Goal: Task Accomplishment & Management: Manage account settings

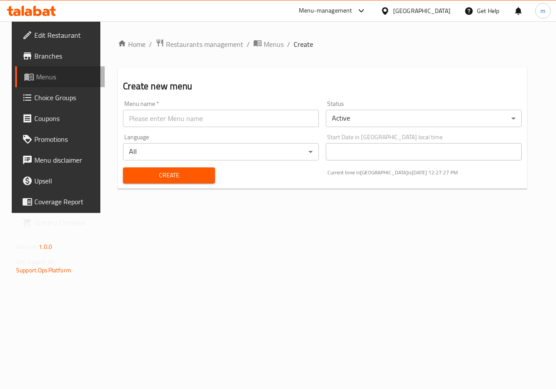
click at [40, 77] on span "Menus" at bounding box center [67, 77] width 62 height 10
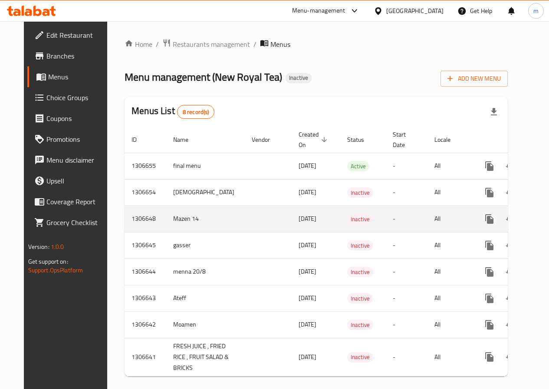
scroll to position [29, 0]
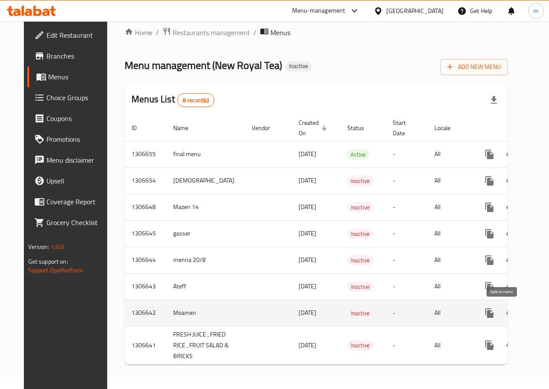
click at [526, 308] on icon "enhanced table" at bounding box center [531, 313] width 10 height 10
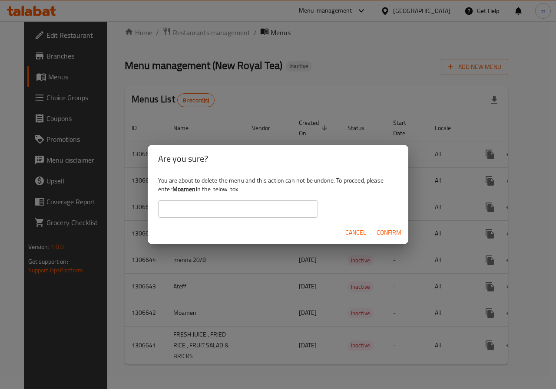
click at [274, 214] on input "text" at bounding box center [238, 209] width 160 height 17
type input "ة"
click at [357, 229] on span "Cancel" at bounding box center [355, 232] width 21 height 11
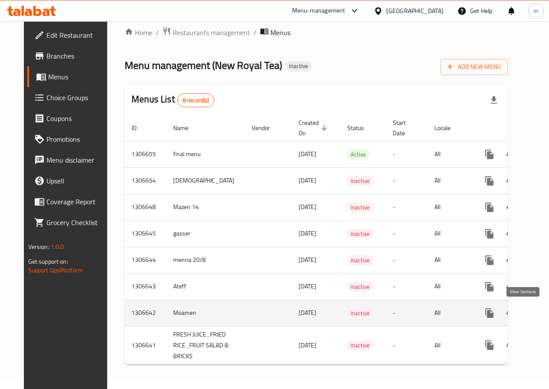
click at [547, 308] on icon "enhanced table" at bounding box center [552, 313] width 10 height 10
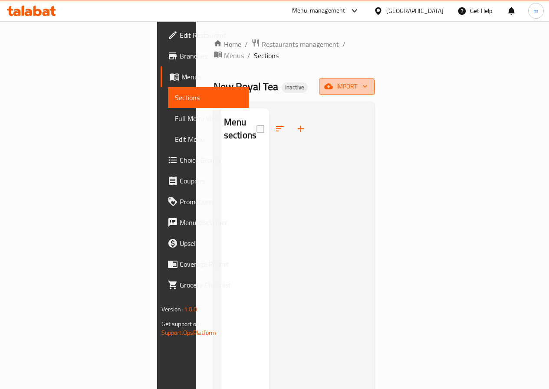
click at [368, 81] on span "import" at bounding box center [347, 86] width 42 height 11
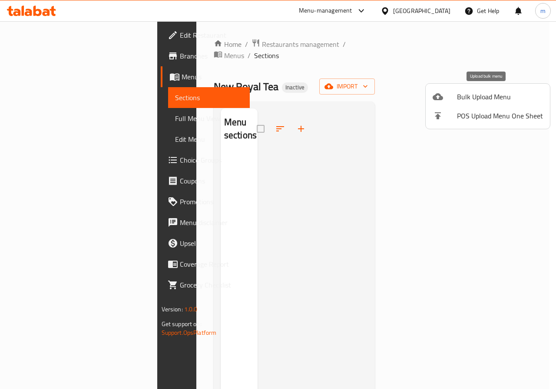
click at [486, 97] on span "Bulk Upload Menu" at bounding box center [500, 97] width 86 height 10
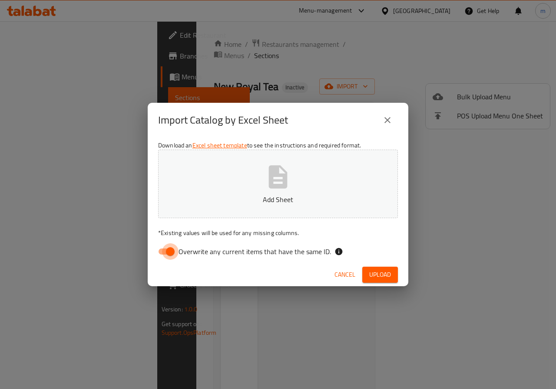
click at [172, 251] on input "Overwrite any current items that have the same ID." at bounding box center [169, 252] width 49 height 16
checkbox input "false"
click at [249, 179] on button "Add Sheet" at bounding box center [278, 184] width 240 height 69
click at [389, 279] on span "Upload" at bounding box center [380, 275] width 22 height 11
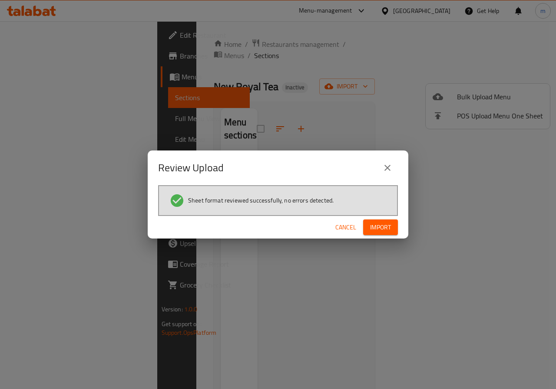
click at [389, 231] on span "Import" at bounding box center [380, 227] width 21 height 11
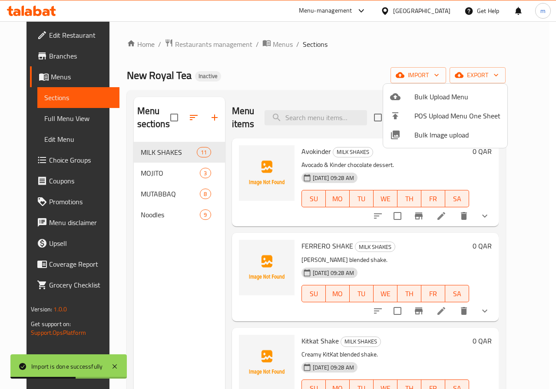
click at [38, 119] on div at bounding box center [278, 194] width 556 height 389
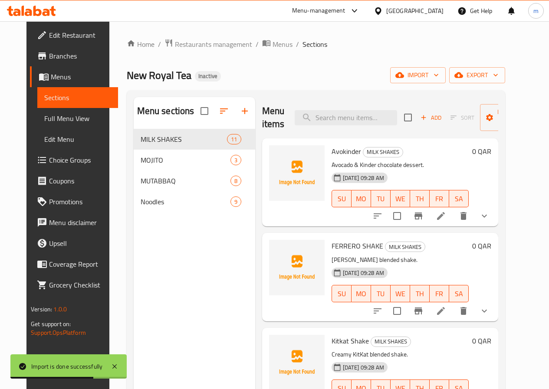
click at [44, 119] on span "Full Menu View" at bounding box center [77, 118] width 67 height 10
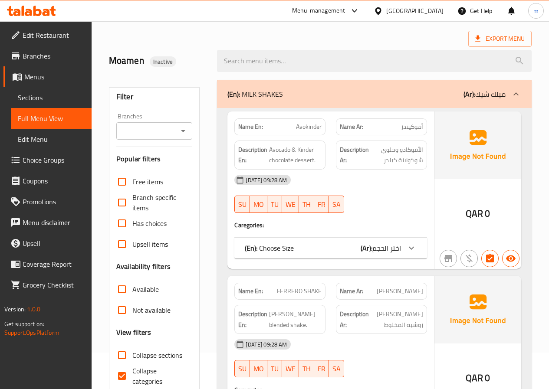
scroll to position [87, 0]
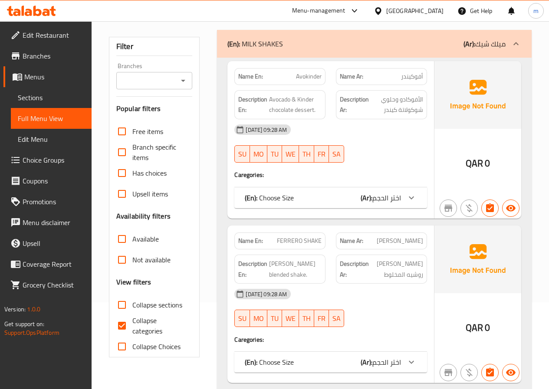
click at [141, 327] on span "Collapse categories" at bounding box center [158, 326] width 53 height 21
click at [132, 327] on input "Collapse categories" at bounding box center [122, 326] width 21 height 21
checkbox input "false"
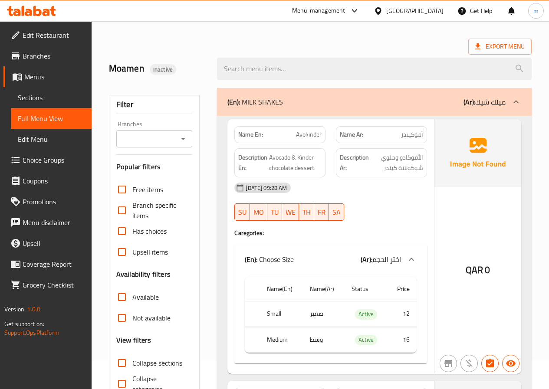
scroll to position [0, 0]
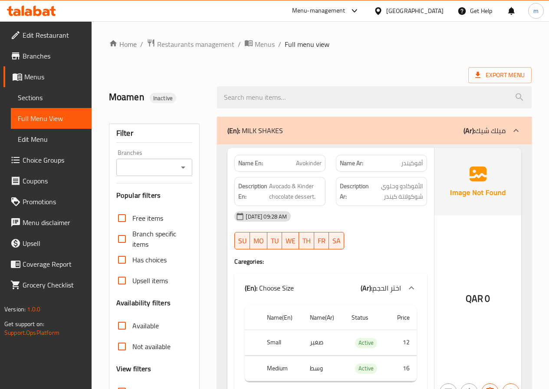
click at [365, 204] on div "Description Ar: الأفوكادو وحلوي شوكولاتة كيندر" at bounding box center [381, 191] width 91 height 29
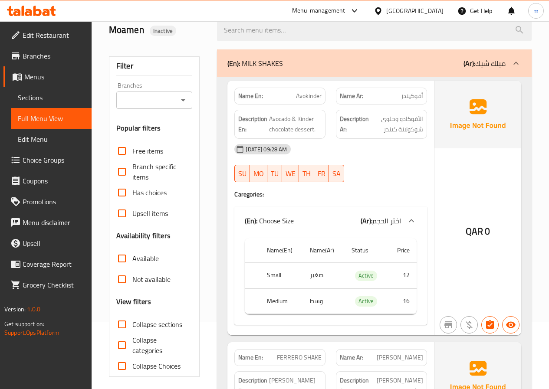
scroll to position [87, 0]
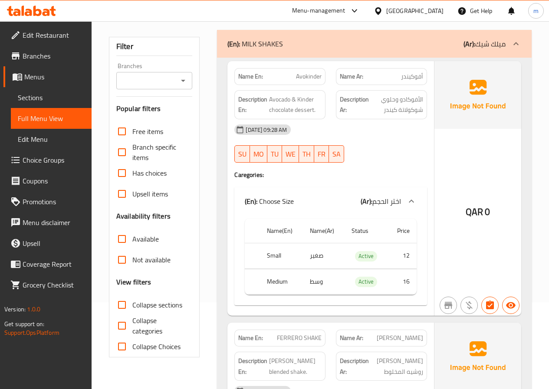
click at [56, 100] on span "Sections" at bounding box center [51, 97] width 67 height 10
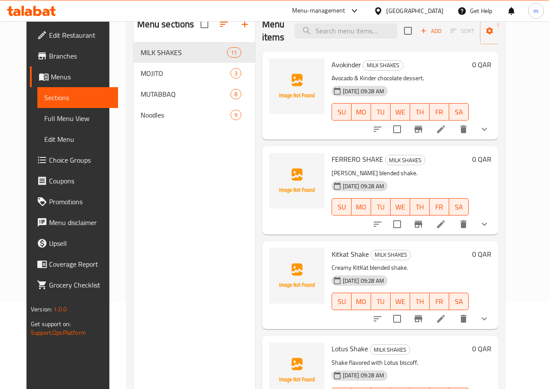
click at [54, 76] on span "Menus" at bounding box center [81, 77] width 60 height 10
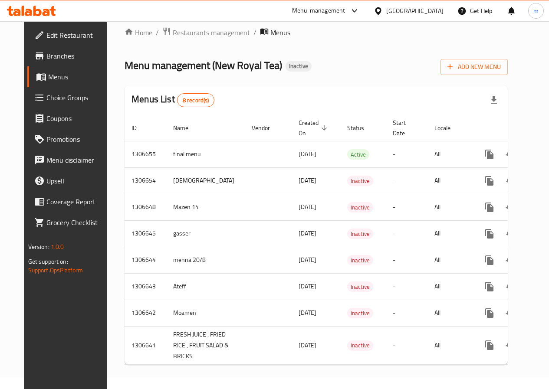
scroll to position [29, 0]
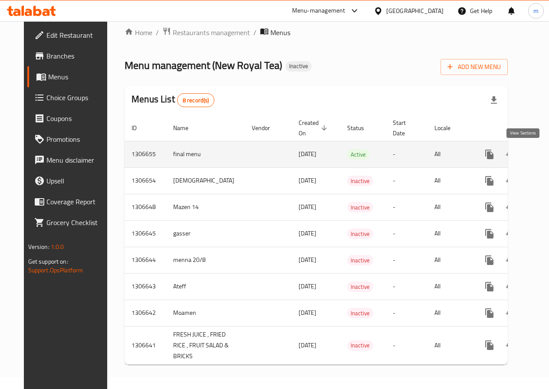
click at [547, 149] on icon "enhanced table" at bounding box center [552, 154] width 10 height 10
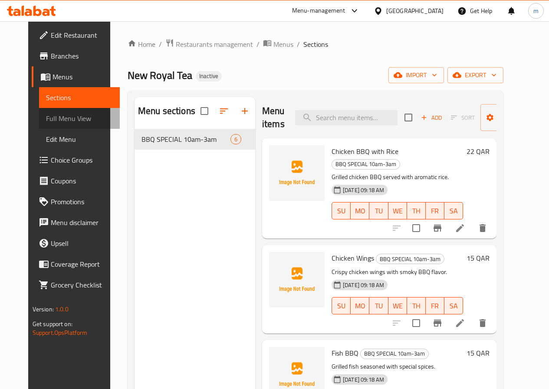
click at [47, 117] on span "Full Menu View" at bounding box center [79, 118] width 67 height 10
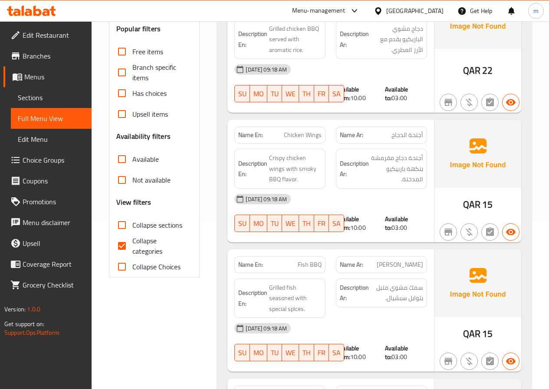
scroll to position [174, 0]
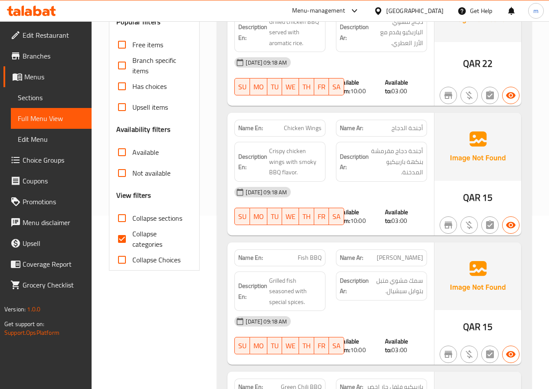
click at [152, 246] on span "Collapse categories" at bounding box center [158, 239] width 53 height 21
click at [132, 246] on input "Collapse categories" at bounding box center [122, 239] width 21 height 21
checkbox input "false"
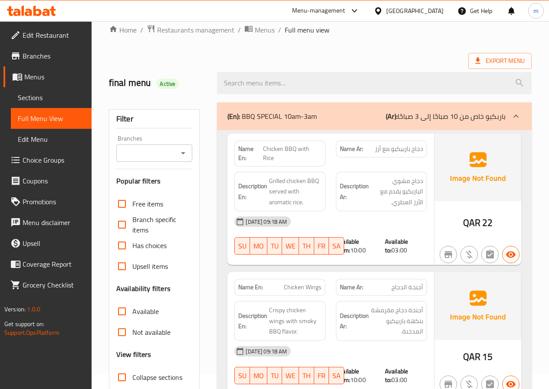
scroll to position [0, 0]
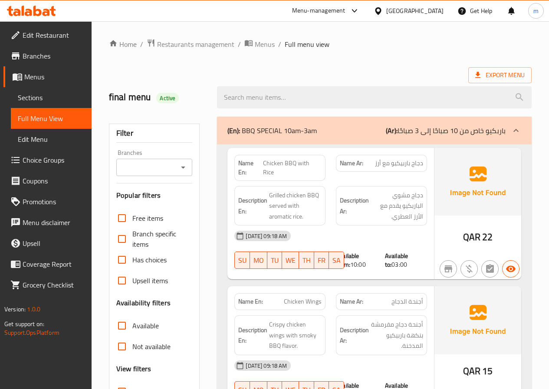
click at [44, 73] on span "Menus" at bounding box center [54, 77] width 60 height 10
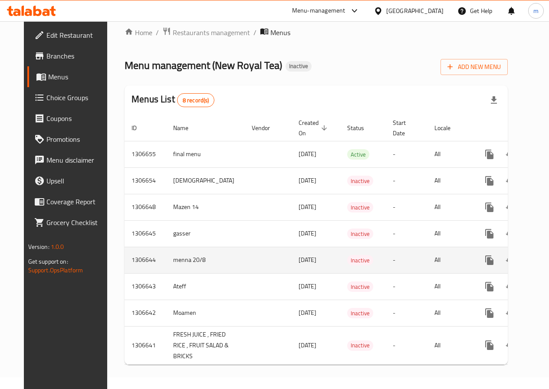
scroll to position [29, 0]
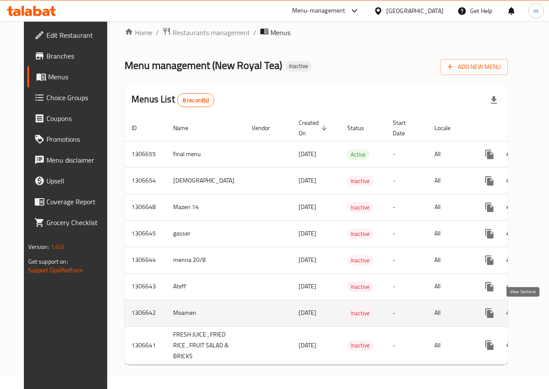
click at [547, 308] on icon "enhanced table" at bounding box center [552, 313] width 10 height 10
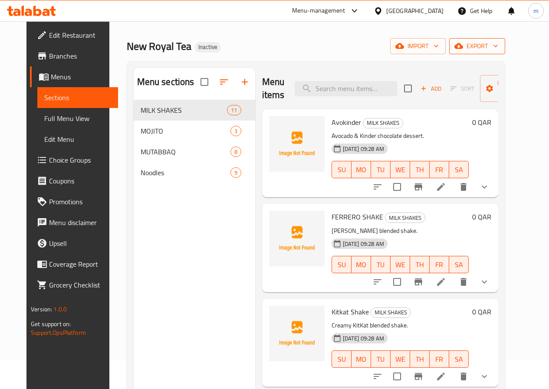
click at [498, 43] on span "export" at bounding box center [477, 46] width 42 height 11
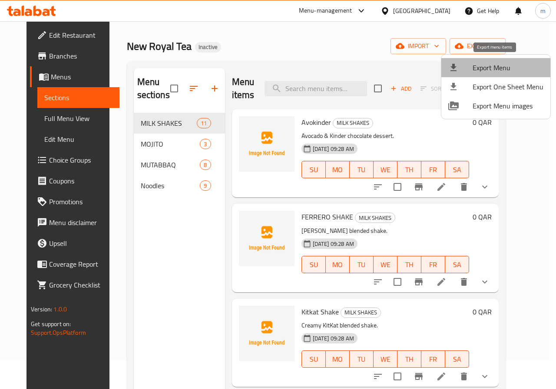
click at [497, 69] on span "Export Menu" at bounding box center [507, 68] width 71 height 10
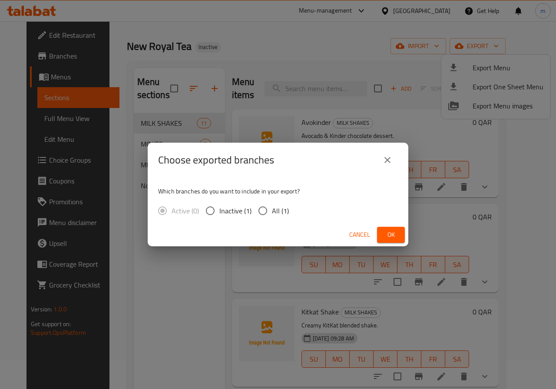
click at [388, 159] on icon "close" at bounding box center [387, 160] width 6 height 6
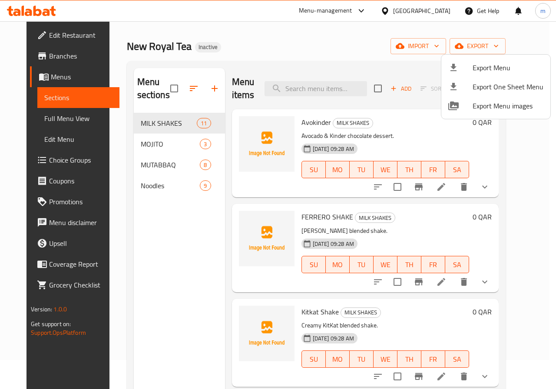
click at [157, 206] on div at bounding box center [278, 194] width 556 height 389
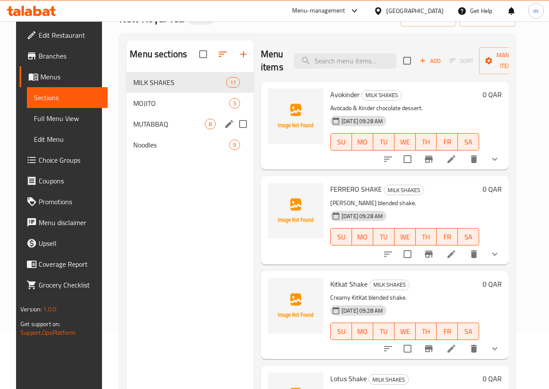
scroll to position [72, 0]
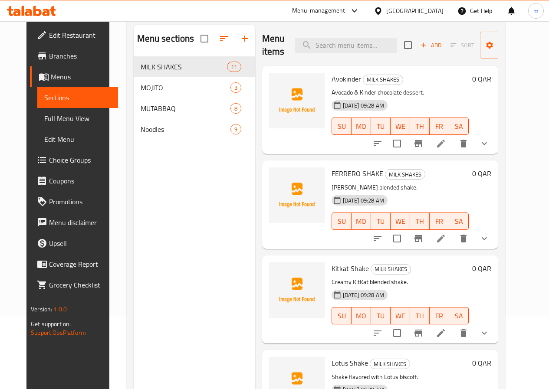
click at [57, 119] on span "Full Menu View" at bounding box center [77, 118] width 67 height 10
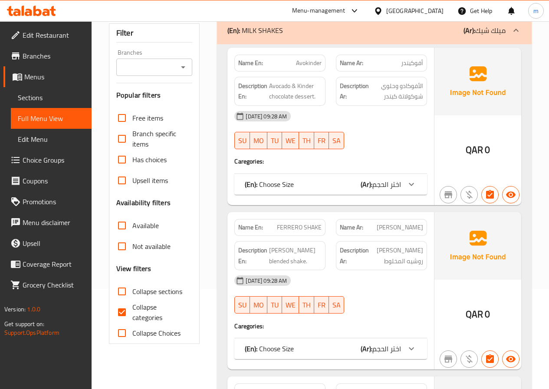
scroll to position [116, 0]
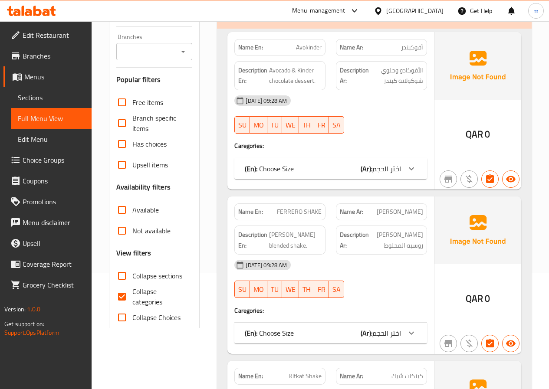
click at [145, 307] on label "Collapse Choices" at bounding box center [146, 317] width 69 height 21
click at [132, 307] on input "Collapse Choices" at bounding box center [122, 317] width 21 height 21
checkbox input "true"
click at [124, 298] on input "Collapse categories" at bounding box center [122, 297] width 21 height 21
checkbox input "false"
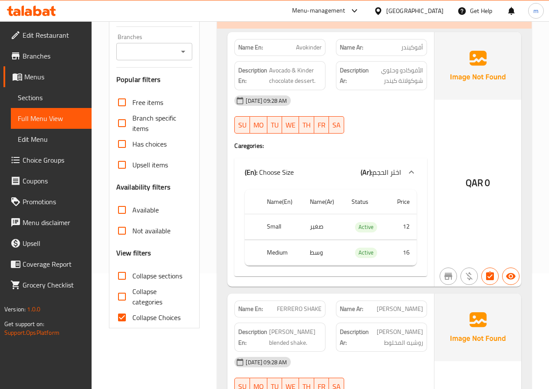
click at [129, 318] on input "Collapse Choices" at bounding box center [122, 317] width 21 height 21
checkbox input "false"
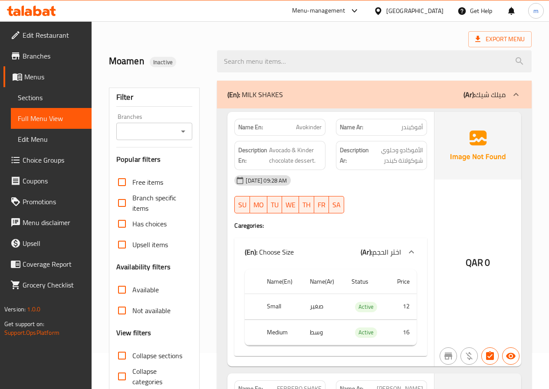
scroll to position [29, 0]
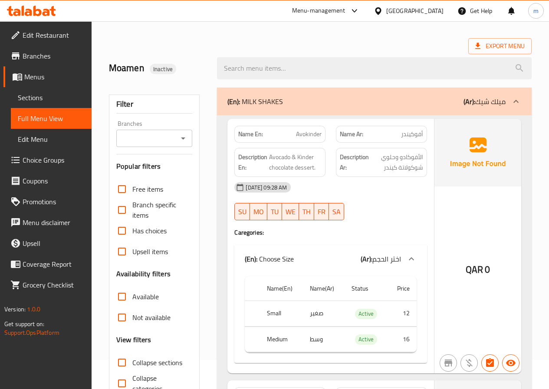
click at [486, 213] on div "QAR 0" at bounding box center [478, 246] width 87 height 255
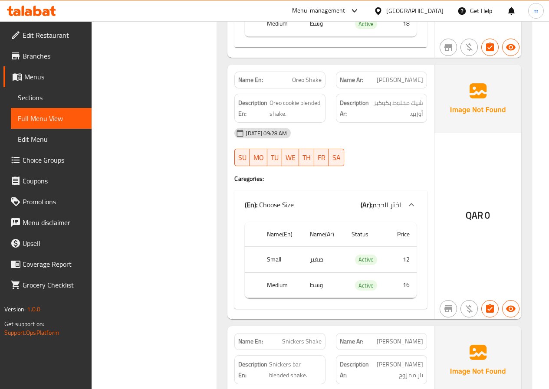
scroll to position [1722, 0]
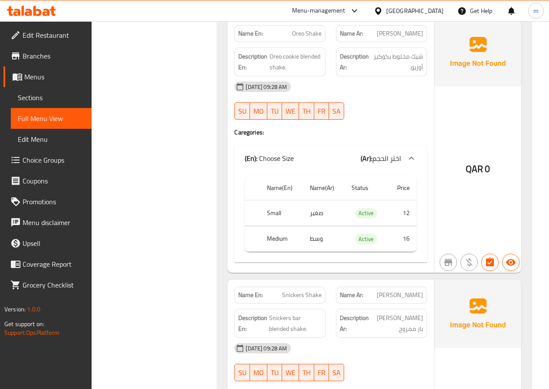
click at [43, 94] on span "Sections" at bounding box center [51, 97] width 67 height 10
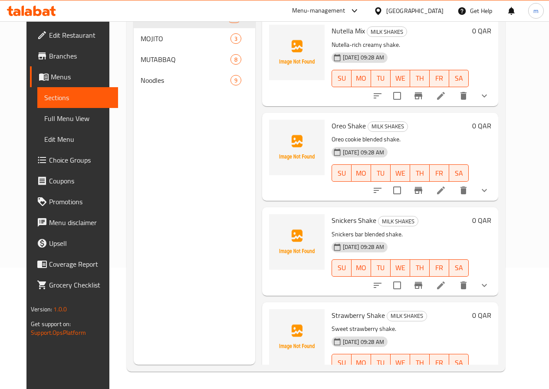
scroll to position [471, 0]
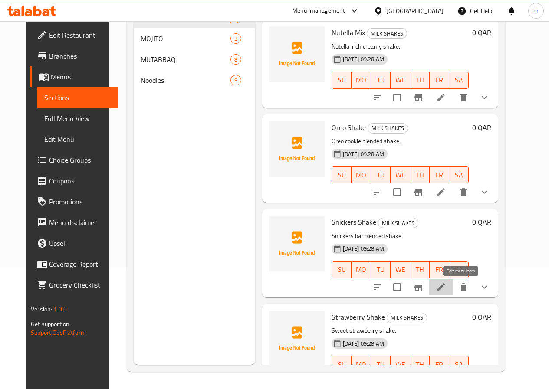
click at [445, 287] on icon at bounding box center [441, 287] width 8 height 8
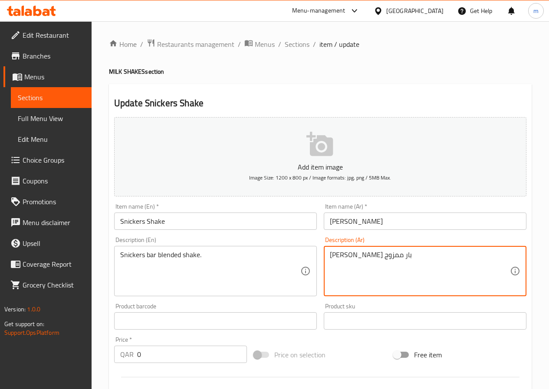
click at [337, 255] on textarea "شيك سنيكرز بار ممزوج" at bounding box center [420, 271] width 180 height 41
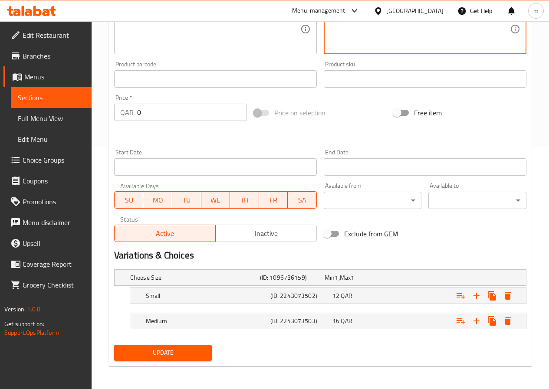
scroll to position [244, 0]
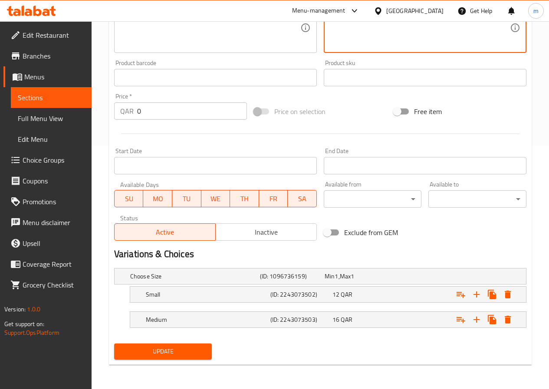
type textarea "شيك سنيكرز بار مخلوط"
click at [196, 353] on span "Update" at bounding box center [163, 351] width 84 height 11
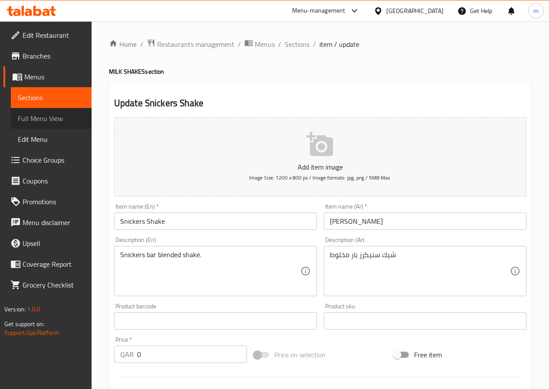
click at [43, 118] on span "Full Menu View" at bounding box center [51, 118] width 67 height 10
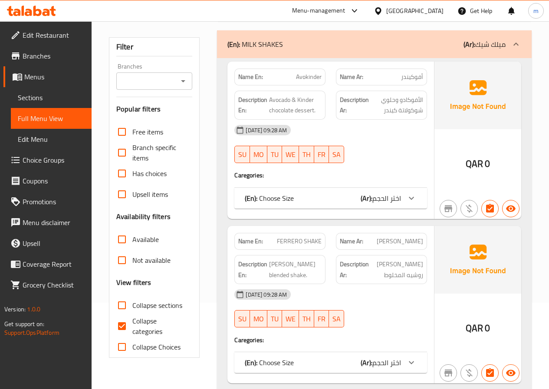
scroll to position [87, 0]
click at [156, 324] on span "Collapse categories" at bounding box center [158, 326] width 53 height 21
click at [132, 324] on input "Collapse categories" at bounding box center [122, 326] width 21 height 21
checkbox input "false"
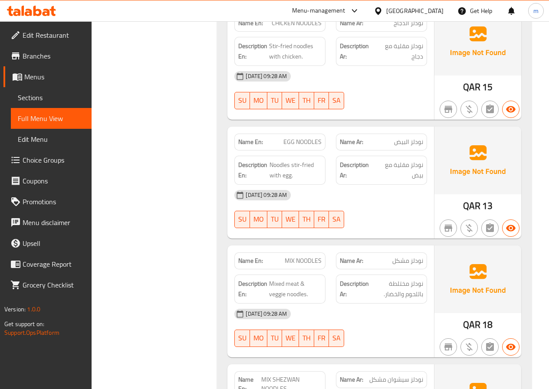
scroll to position [4906, 0]
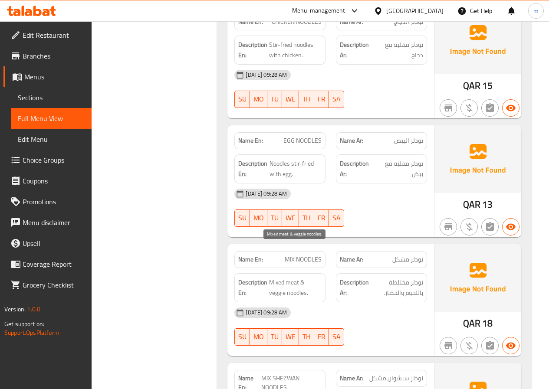
click at [293, 277] on span "Mixed meat & veggie noodles." at bounding box center [295, 287] width 53 height 21
drag, startPoint x: 407, startPoint y: 264, endPoint x: 419, endPoint y: 267, distance: 12.3
click at [419, 277] on span "نودلز مختلطة باللحوم والخضار." at bounding box center [397, 287] width 53 height 21
click at [409, 277] on span "نودلز مختلطة باللحوم والخضار." at bounding box center [397, 287] width 53 height 21
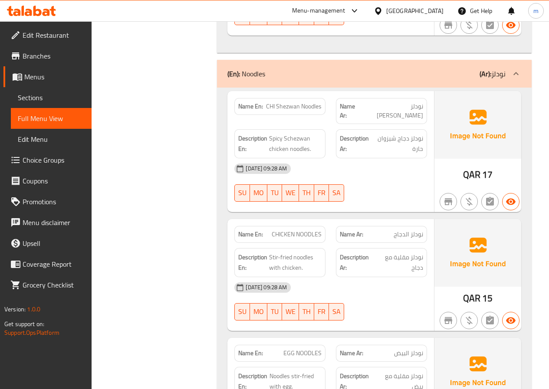
scroll to position [4645, 0]
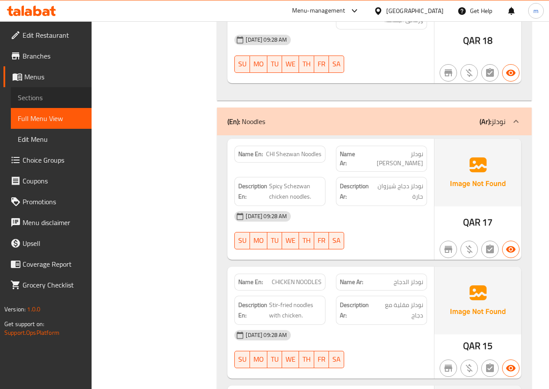
click at [33, 99] on span "Sections" at bounding box center [51, 97] width 67 height 10
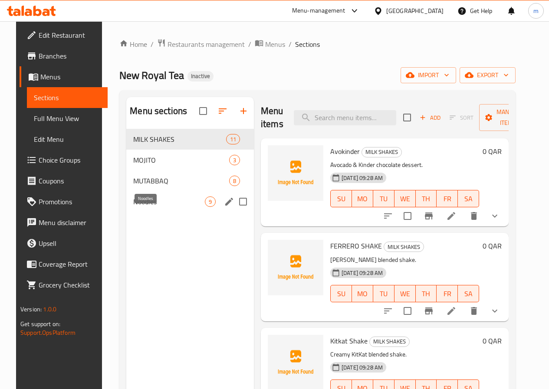
click at [139, 207] on span "Noodles" at bounding box center [169, 202] width 72 height 10
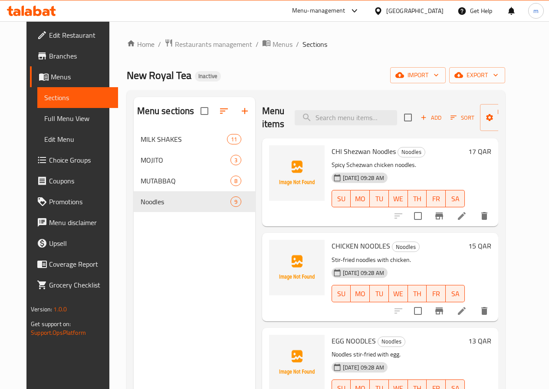
click at [474, 309] on li at bounding box center [462, 311] width 24 height 16
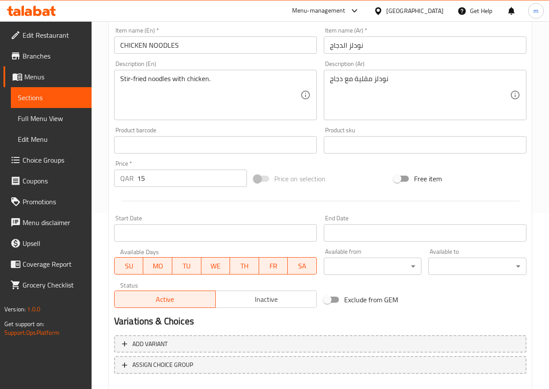
scroll to position [224, 0]
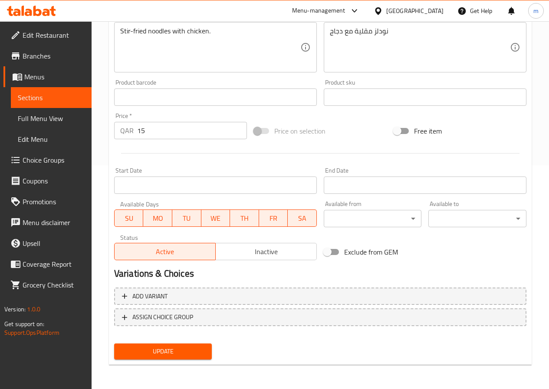
click at [58, 96] on span "Sections" at bounding box center [51, 97] width 67 height 10
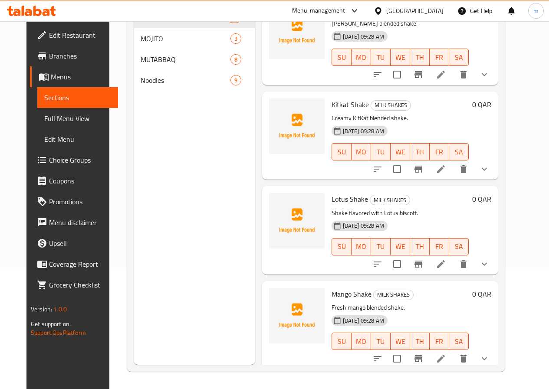
scroll to position [130, 0]
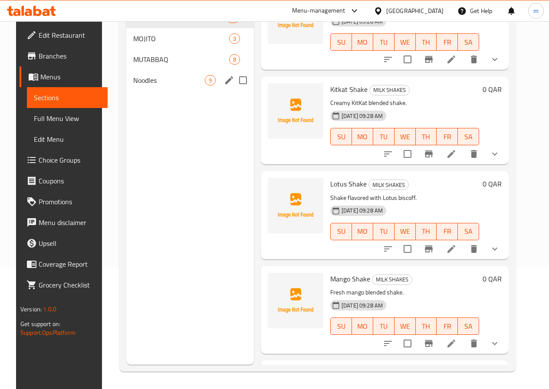
click at [149, 91] on div "Noodles 9" at bounding box center [190, 80] width 128 height 21
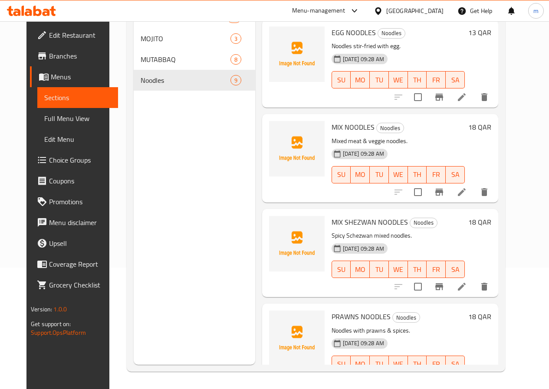
scroll to position [174, 0]
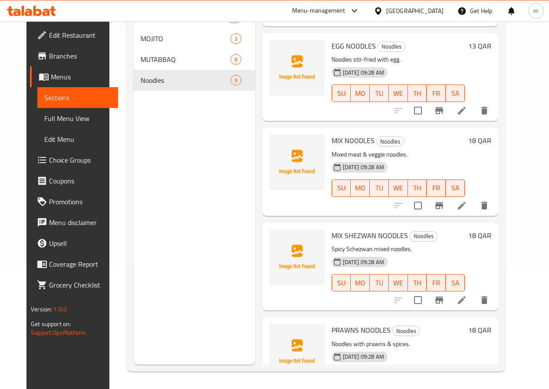
click at [466, 207] on icon at bounding box center [462, 206] width 8 height 8
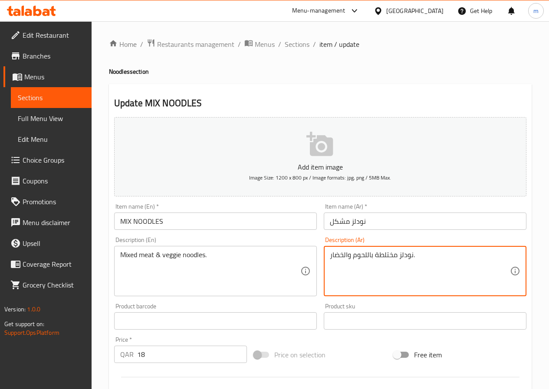
click at [357, 254] on textarea "نودلز مختلطة باللحوم والخضار." at bounding box center [420, 271] width 180 height 41
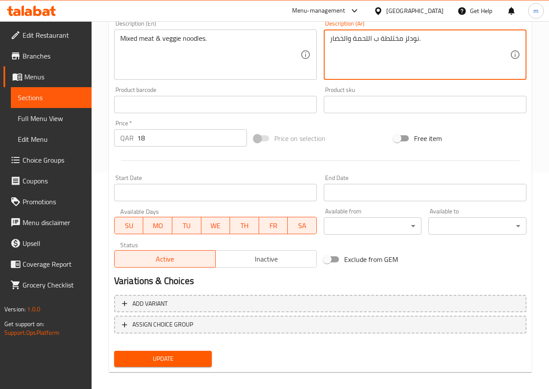
scroll to position [217, 0]
type textarea "نودلز مختلطة ب اللحمة والخضار."
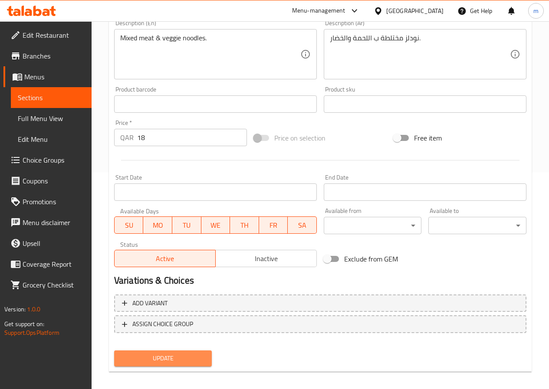
click at [185, 353] on button "Update" at bounding box center [163, 359] width 98 height 16
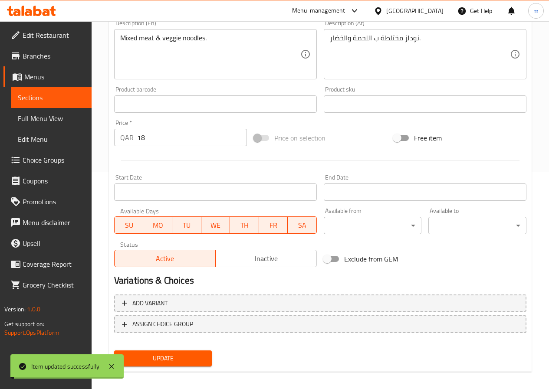
click at [45, 120] on span "Full Menu View" at bounding box center [51, 118] width 67 height 10
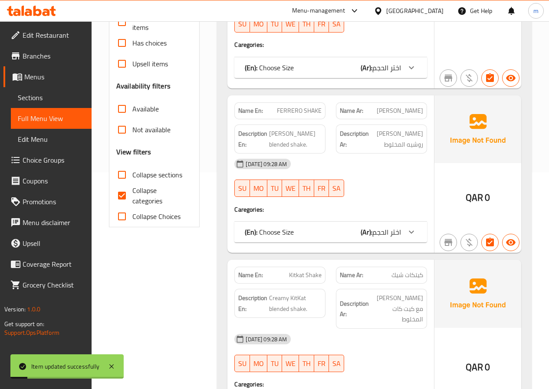
click at [160, 198] on span "Collapse categories" at bounding box center [158, 195] width 53 height 21
click at [132, 198] on input "Collapse categories" at bounding box center [122, 195] width 21 height 21
checkbox input "false"
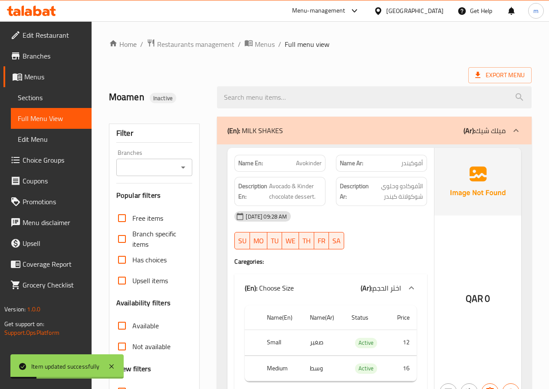
click at [466, 131] on b "(Ar):" at bounding box center [470, 130] width 12 height 13
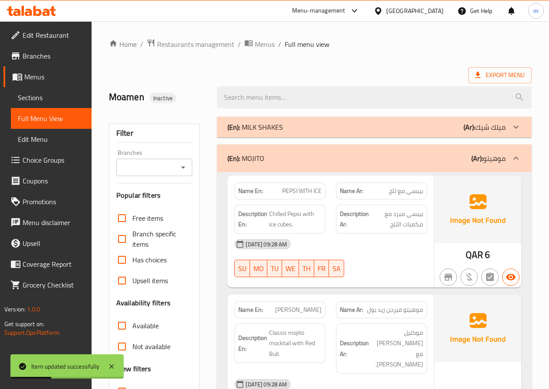
click at [462, 167] on div "(En): MOJITO (Ar): موهيتو" at bounding box center [374, 159] width 315 height 28
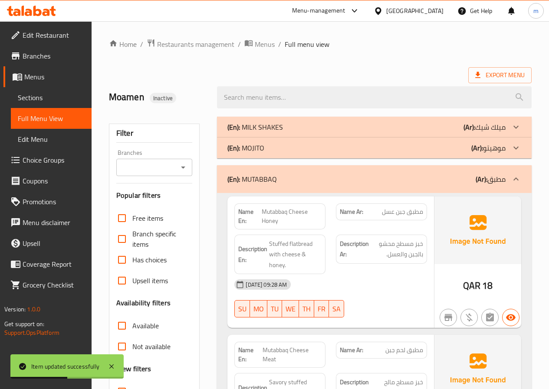
click at [463, 174] on div "(En): MUTABBAQ (Ar): مطبق" at bounding box center [366, 179] width 278 height 10
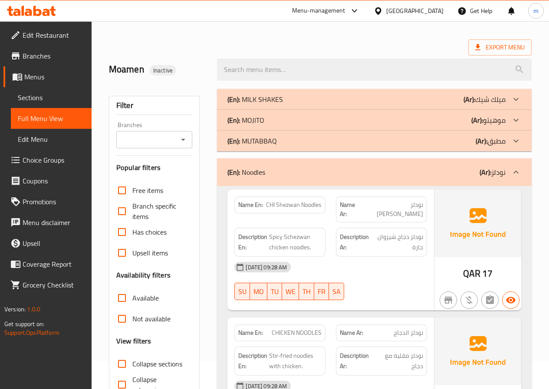
scroll to position [22, 0]
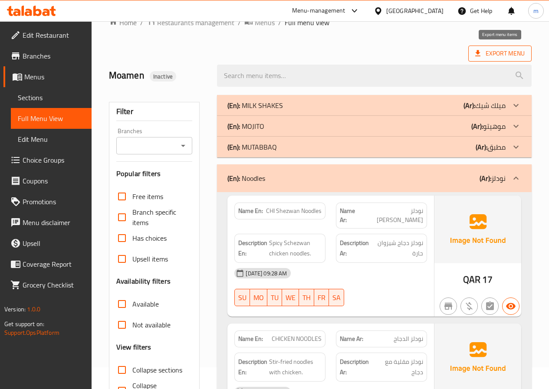
click at [522, 50] on span "Export Menu" at bounding box center [499, 53] width 49 height 11
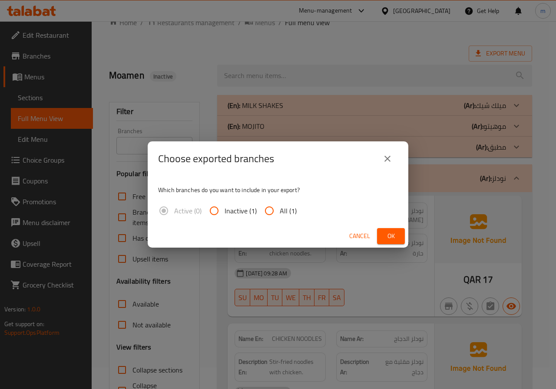
click at [273, 208] on input "All (1)" at bounding box center [269, 211] width 21 height 21
radio input "true"
click at [395, 233] on span "Ok" at bounding box center [391, 236] width 14 height 11
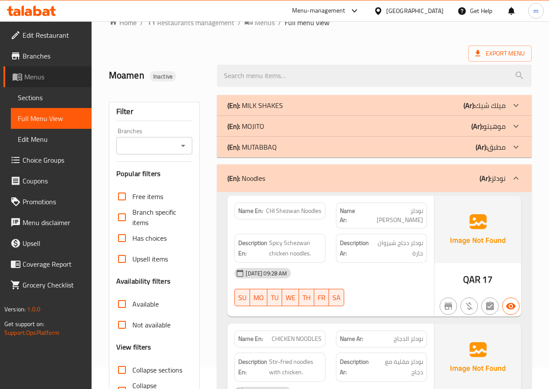
click at [46, 72] on span "Menus" at bounding box center [54, 77] width 60 height 10
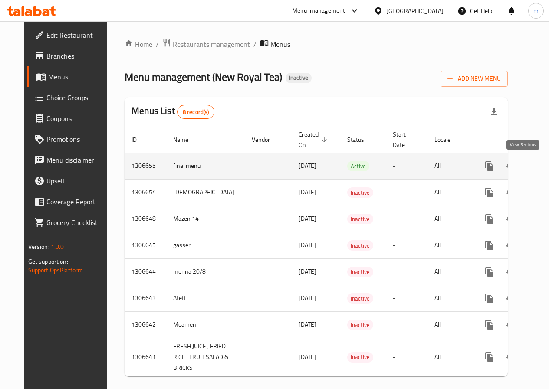
click at [547, 169] on icon "enhanced table" at bounding box center [552, 166] width 10 height 10
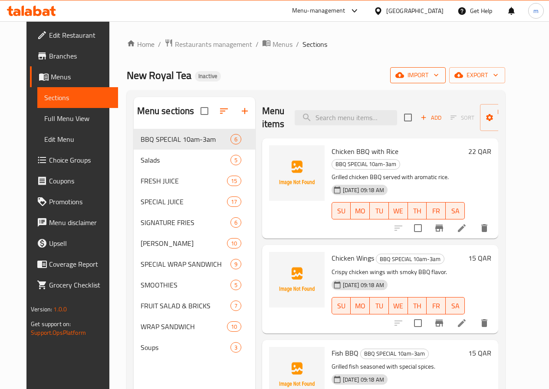
click at [439, 78] on span "import" at bounding box center [418, 75] width 42 height 11
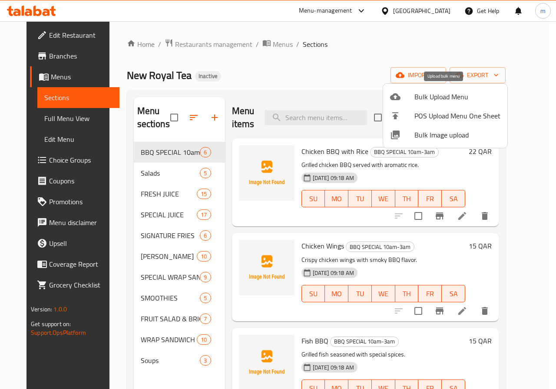
click at [444, 98] on span "Bulk Upload Menu" at bounding box center [457, 97] width 86 height 10
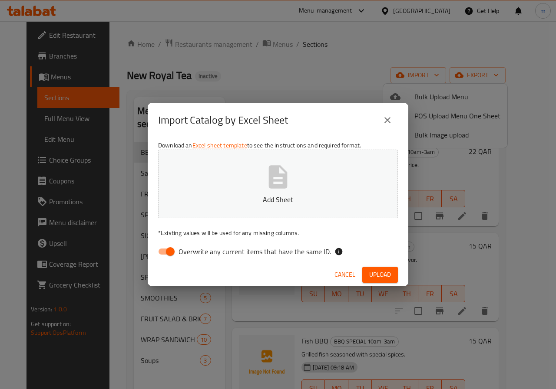
click at [171, 253] on input "Overwrite any current items that have the same ID." at bounding box center [169, 252] width 49 height 16
checkbox input "false"
click at [234, 188] on button "Add Sheet" at bounding box center [278, 184] width 240 height 69
click at [391, 270] on button "Upload" at bounding box center [380, 275] width 36 height 16
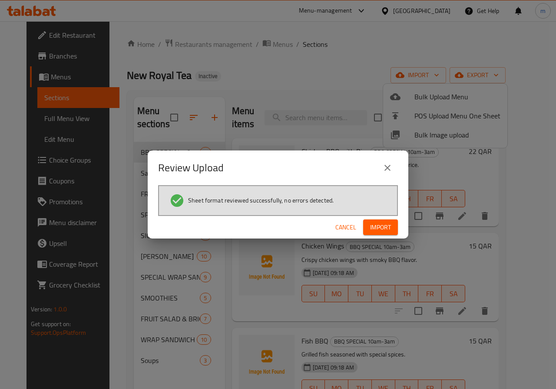
click at [391, 233] on button "Import" at bounding box center [380, 228] width 35 height 16
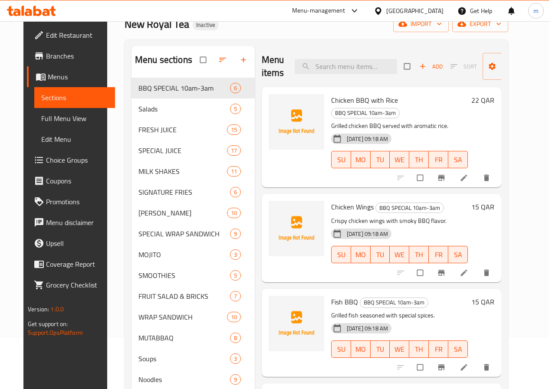
scroll to position [122, 0]
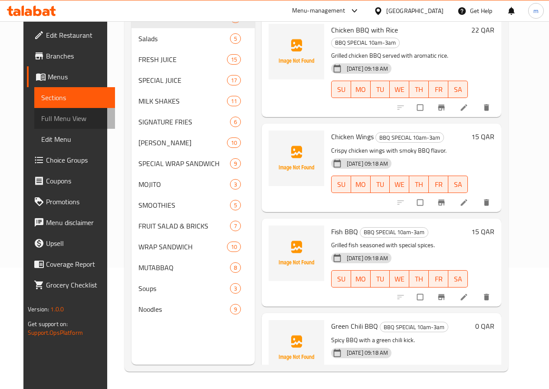
click at [47, 117] on span "Full Menu View" at bounding box center [74, 118] width 67 height 10
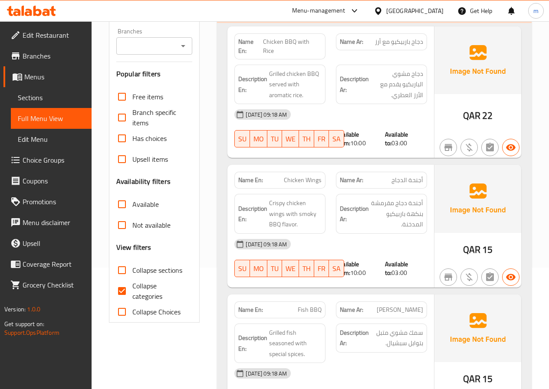
click at [39, 77] on span "Menus" at bounding box center [54, 77] width 60 height 10
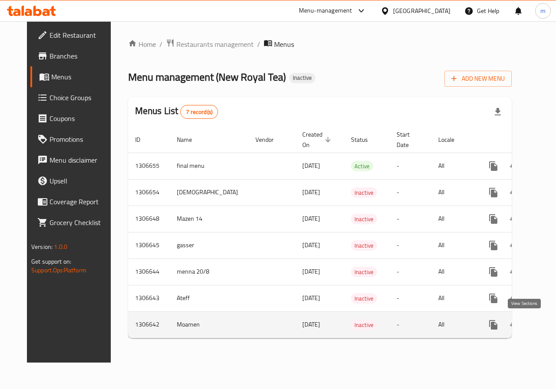
click at [550, 322] on icon "enhanced table" at bounding box center [555, 325] width 10 height 10
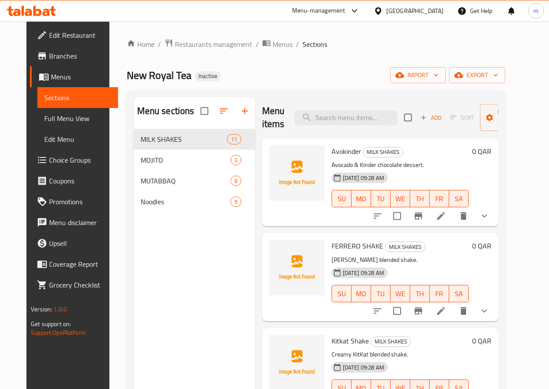
click at [51, 80] on span "Menus" at bounding box center [81, 77] width 60 height 10
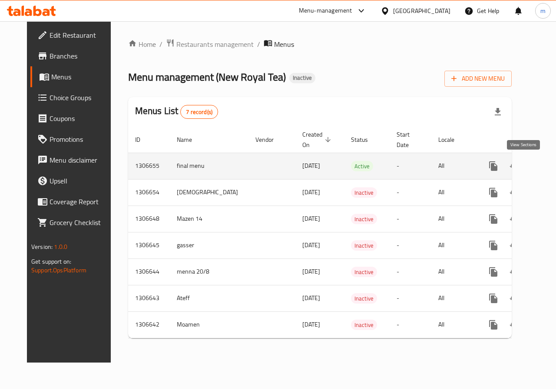
click at [550, 169] on icon "enhanced table" at bounding box center [555, 166] width 10 height 10
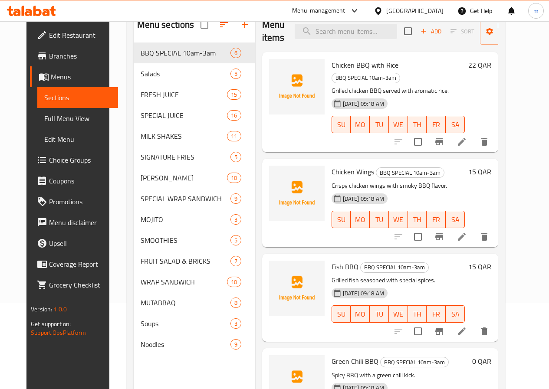
scroll to position [87, 0]
click at [57, 119] on span "Full Menu View" at bounding box center [77, 118] width 67 height 10
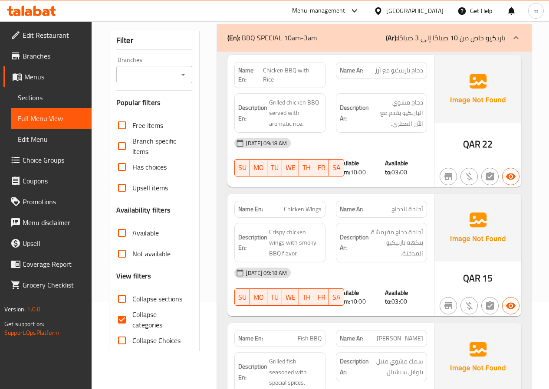
click at [49, 75] on span "Menus" at bounding box center [54, 77] width 60 height 10
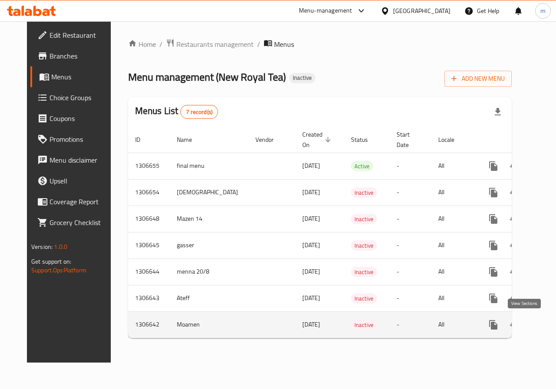
click at [550, 322] on icon "enhanced table" at bounding box center [555, 325] width 10 height 10
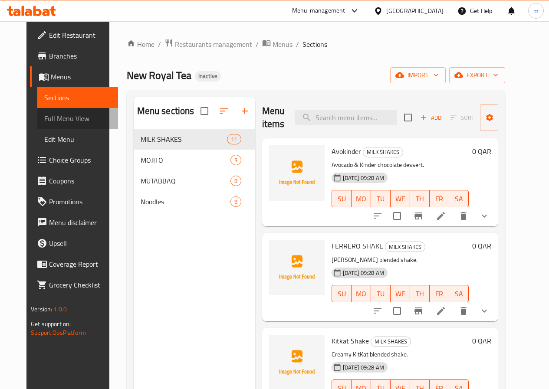
click at [45, 122] on span "Full Menu View" at bounding box center [77, 118] width 67 height 10
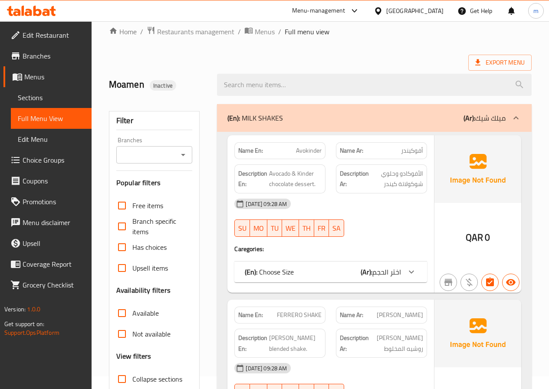
scroll to position [87, 0]
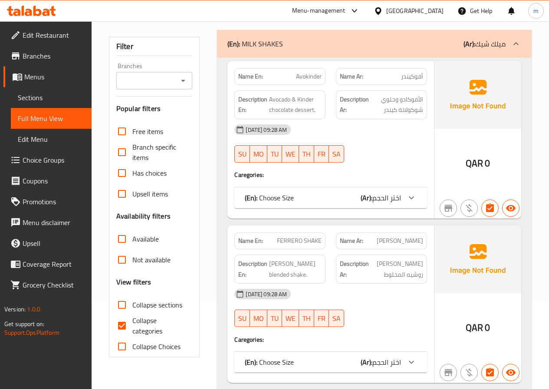
click at [138, 326] on span "Collapse categories" at bounding box center [158, 326] width 53 height 21
click at [132, 326] on input "Collapse categories" at bounding box center [122, 326] width 21 height 21
checkbox input "false"
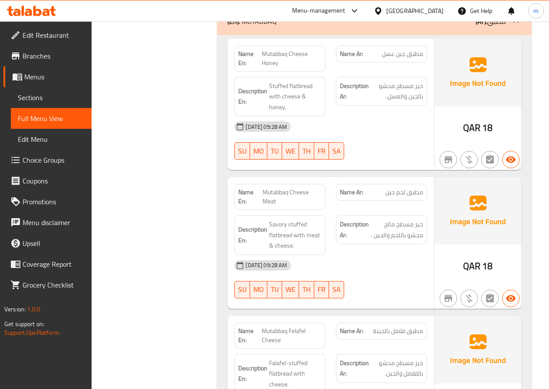
scroll to position [3766, 0]
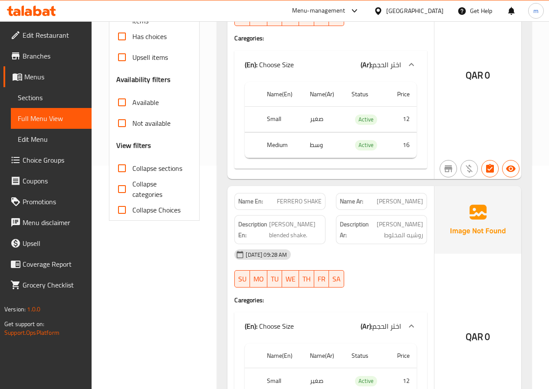
scroll to position [4972, 0]
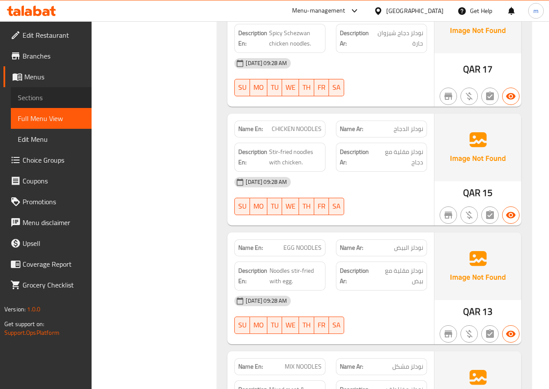
click at [25, 99] on span "Sections" at bounding box center [51, 97] width 67 height 10
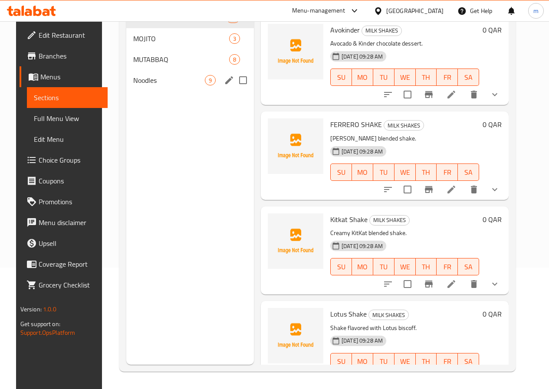
click at [152, 86] on span "Noodles" at bounding box center [169, 80] width 72 height 10
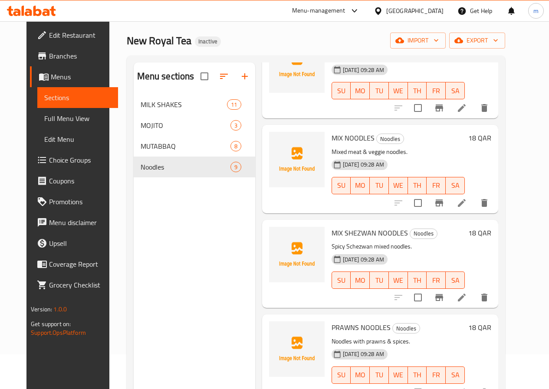
scroll to position [217, 0]
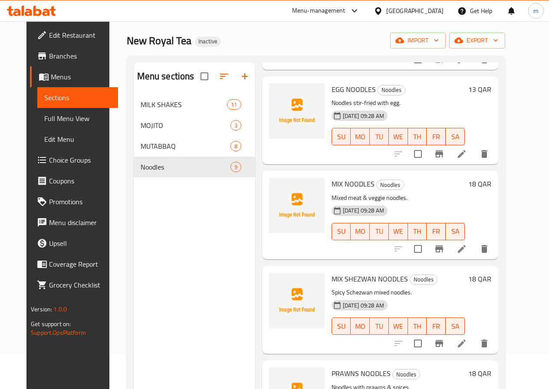
click at [467, 250] on icon at bounding box center [462, 249] width 10 height 10
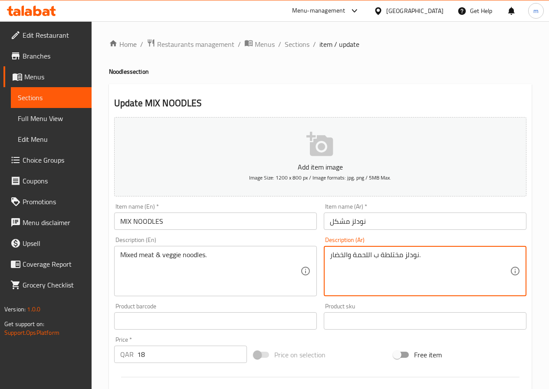
click at [356, 255] on textarea "نودلز مختلطة ب اللحمة والخضار." at bounding box center [420, 271] width 180 height 41
click at [356, 254] on textarea "نودلز مختلطة ب اللحمة والخضار." at bounding box center [420, 271] width 180 height 41
click at [355, 260] on textarea "نودلز مختلطة ب اللحمة والخضار." at bounding box center [420, 271] width 180 height 41
click at [352, 259] on textarea "نودلز مختلطة ب اللحمة والخضار." at bounding box center [420, 271] width 180 height 41
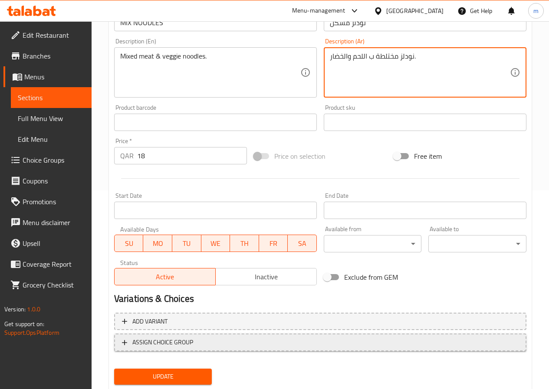
scroll to position [224, 0]
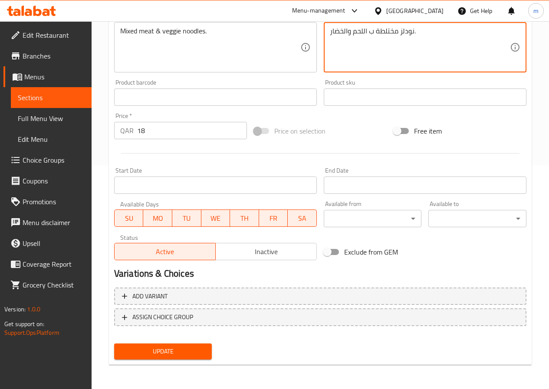
type textarea "نودلز مختلطة ب اللحم والخضار."
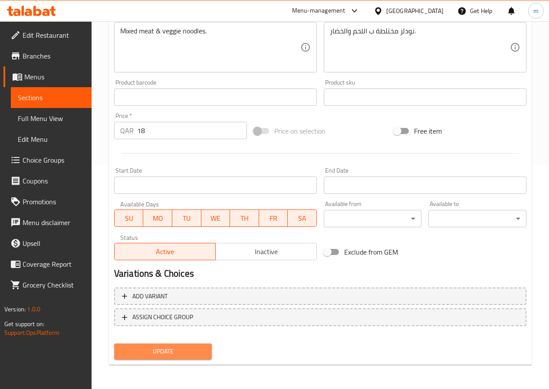
click at [185, 347] on span "Update" at bounding box center [163, 351] width 84 height 11
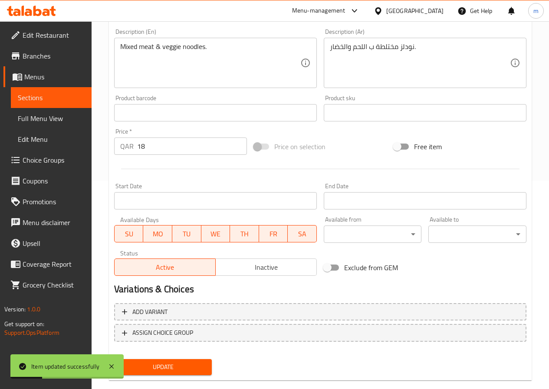
scroll to position [181, 0]
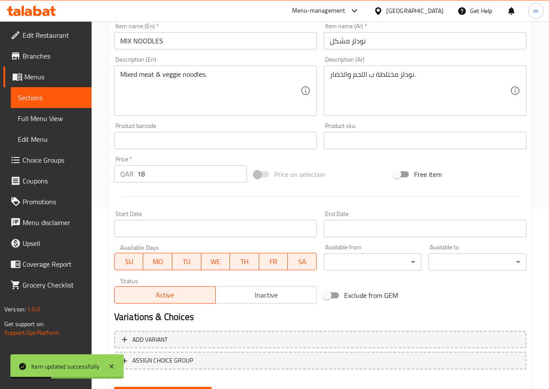
click at [42, 74] on span "Menus" at bounding box center [54, 77] width 60 height 10
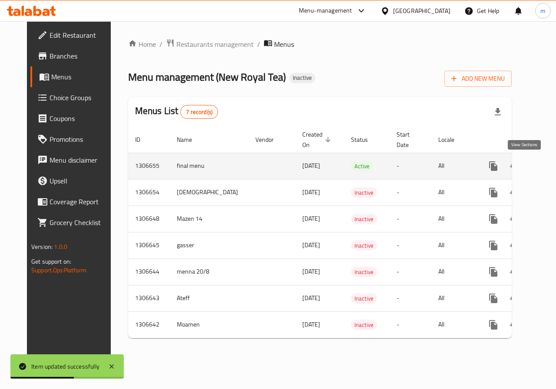
click at [552, 168] on icon "enhanced table" at bounding box center [556, 166] width 8 height 8
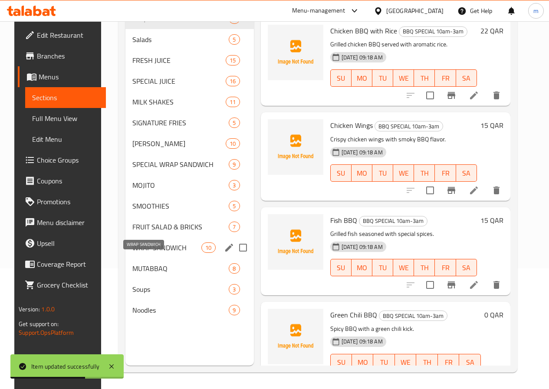
scroll to position [122, 0]
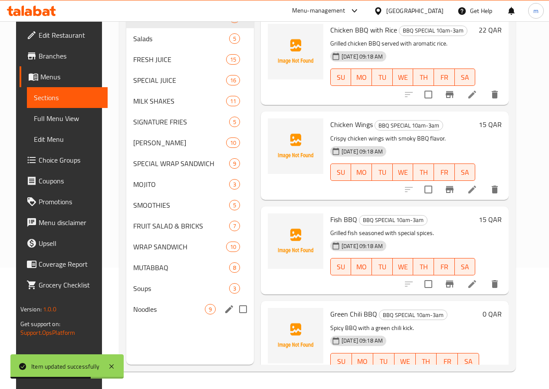
click at [139, 315] on span "Noodles" at bounding box center [169, 309] width 72 height 10
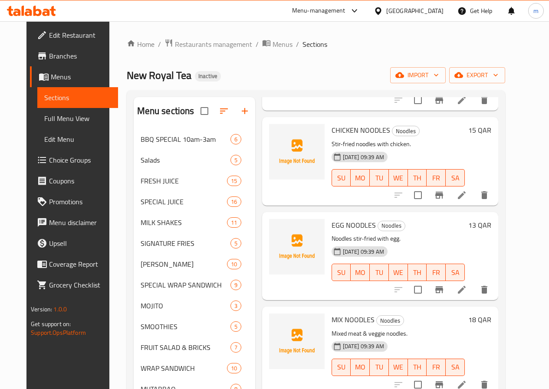
scroll to position [174, 0]
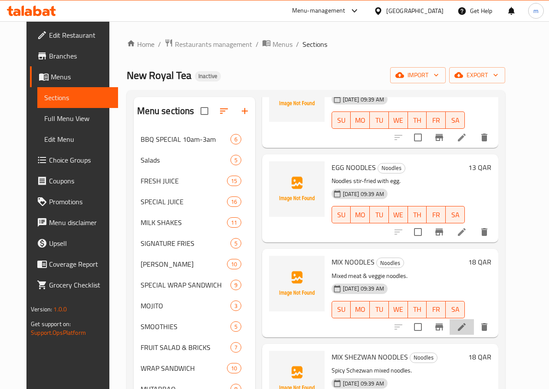
click at [467, 327] on icon at bounding box center [462, 327] width 10 height 10
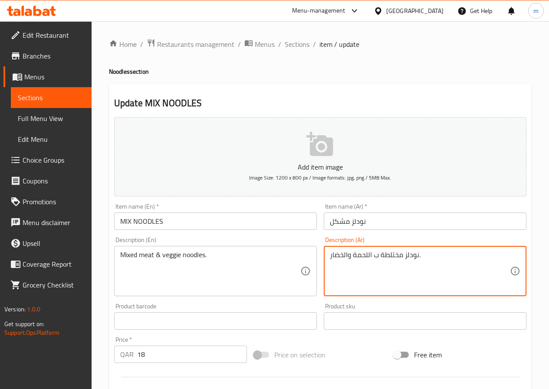
click at [354, 254] on textarea "نودلز مختلطة ب اللحمة والخضار." at bounding box center [420, 271] width 180 height 41
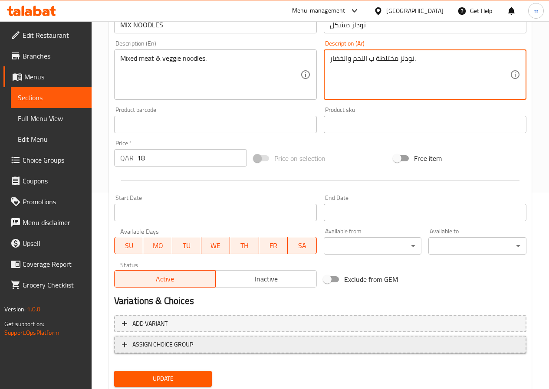
scroll to position [224, 0]
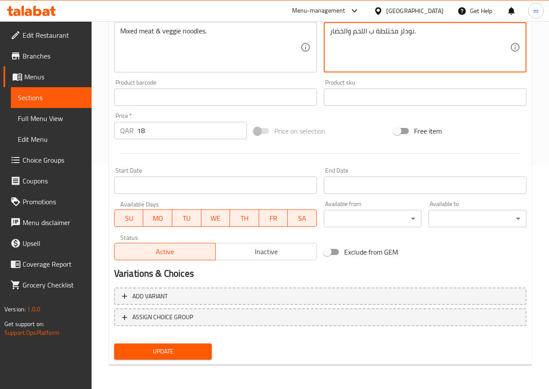
type textarea "نودلز مختلطة ب اللحم والخضار."
click at [189, 349] on span "Update" at bounding box center [163, 351] width 84 height 11
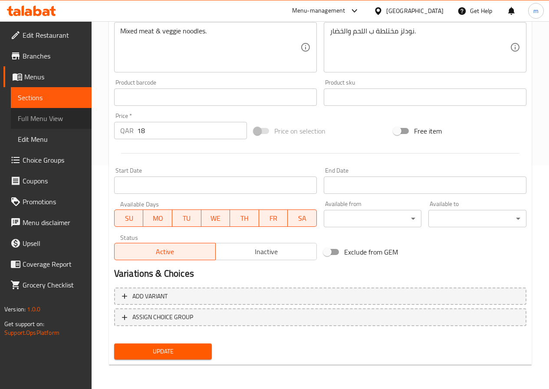
click at [47, 121] on span "Full Menu View" at bounding box center [51, 118] width 67 height 10
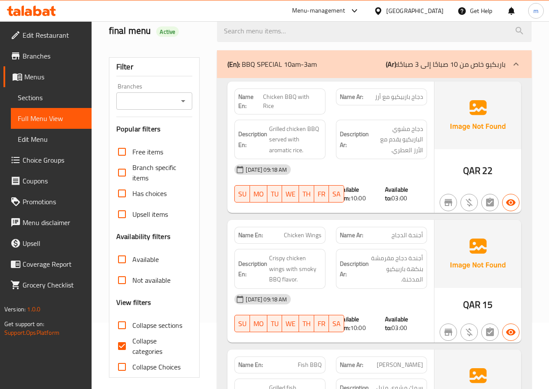
click at [48, 80] on span "Menus" at bounding box center [54, 77] width 60 height 10
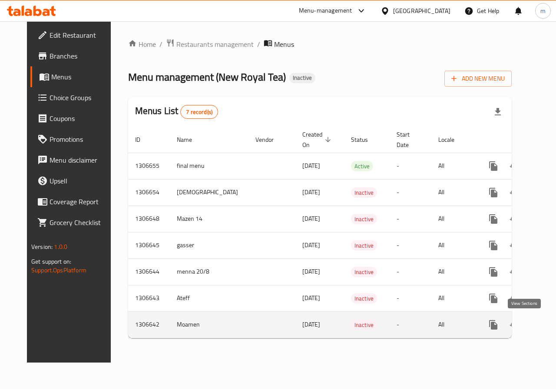
click at [550, 327] on icon "enhanced table" at bounding box center [555, 325] width 10 height 10
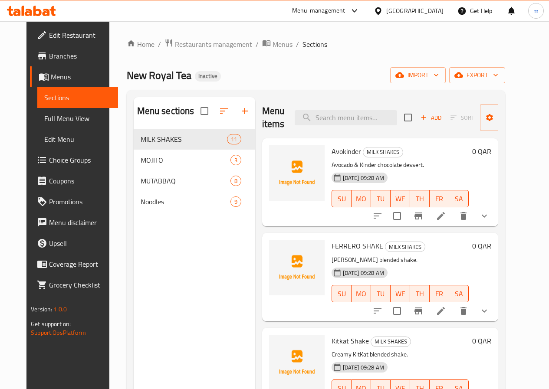
click at [63, 118] on span "Full Menu View" at bounding box center [77, 118] width 67 height 10
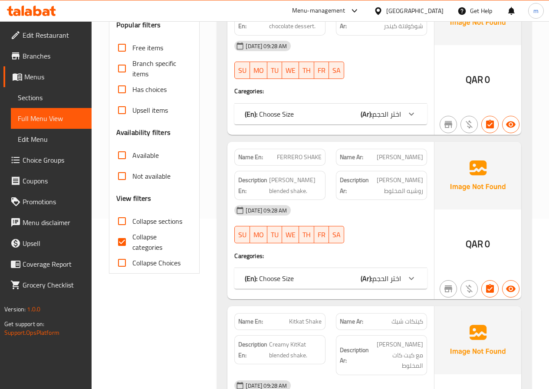
scroll to position [174, 0]
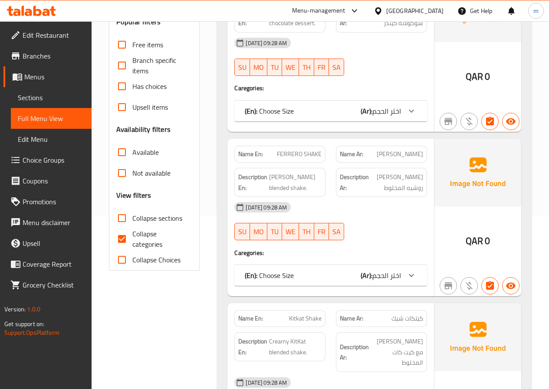
click at [154, 242] on span "Collapse categories" at bounding box center [158, 239] width 53 height 21
click at [132, 242] on input "Collapse categories" at bounding box center [122, 239] width 21 height 21
checkbox input "false"
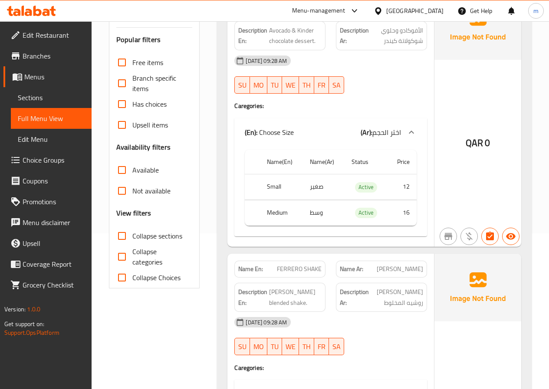
scroll to position [87, 0]
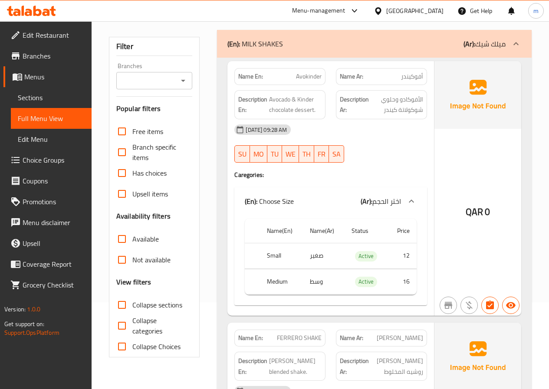
click at [37, 80] on span "Menus" at bounding box center [54, 77] width 60 height 10
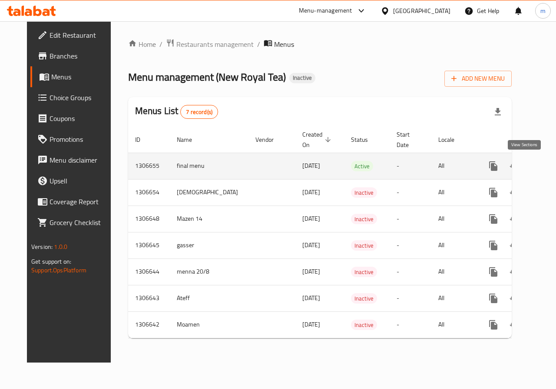
click at [550, 166] on icon "enhanced table" at bounding box center [555, 166] width 10 height 10
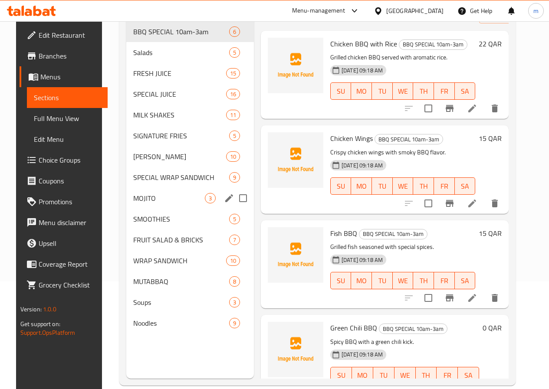
scroll to position [122, 0]
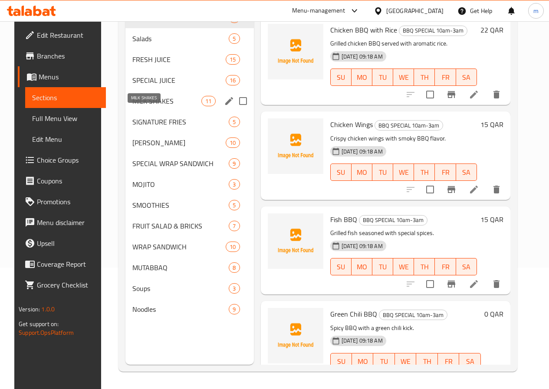
click at [138, 106] on span "MILK SHAKES" at bounding box center [166, 101] width 69 height 10
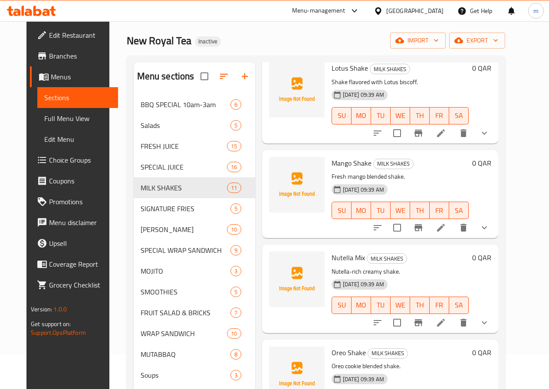
scroll to position [347, 0]
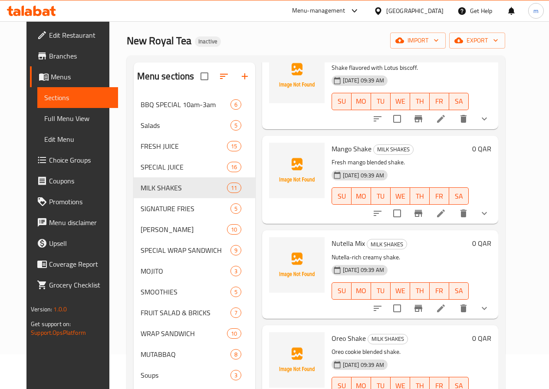
click at [446, 307] on icon at bounding box center [441, 308] width 10 height 10
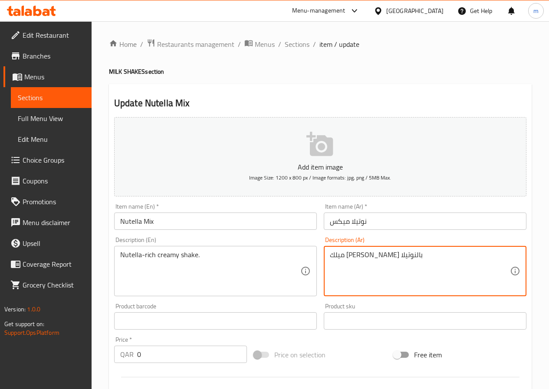
drag, startPoint x: 392, startPoint y: 255, endPoint x: 407, endPoint y: 256, distance: 14.8
click at [411, 256] on textarea "ميلك [PERSON_NAME] بالنوتيلا" at bounding box center [420, 271] width 180 height 41
drag, startPoint x: 407, startPoint y: 256, endPoint x: 425, endPoint y: 254, distance: 17.9
click at [425, 254] on textarea "ميلك [PERSON_NAME] بالنوتيلا" at bounding box center [420, 271] width 180 height 41
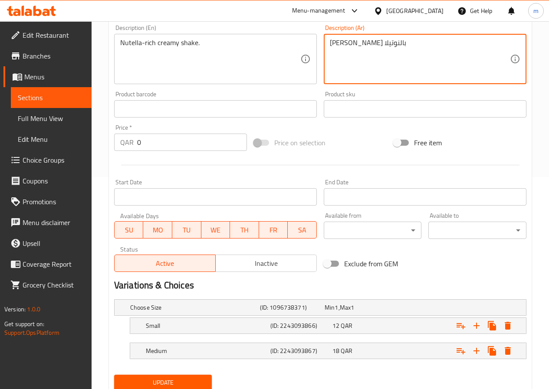
scroll to position [217, 0]
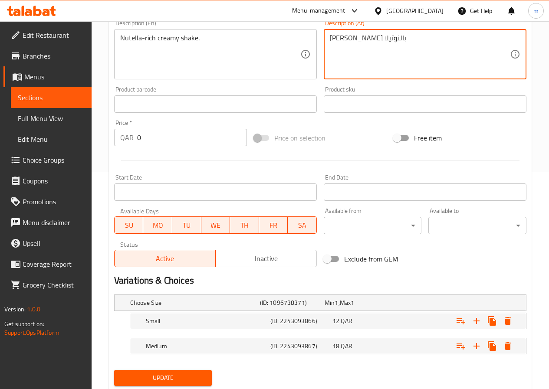
type textarea "شيك كريمي غني بالنوتيلا"
click at [179, 379] on span "Update" at bounding box center [163, 378] width 84 height 11
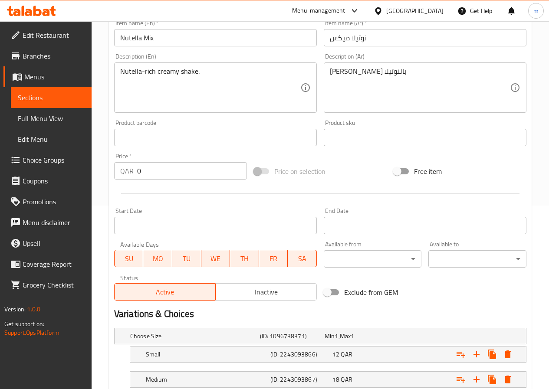
scroll to position [174, 0]
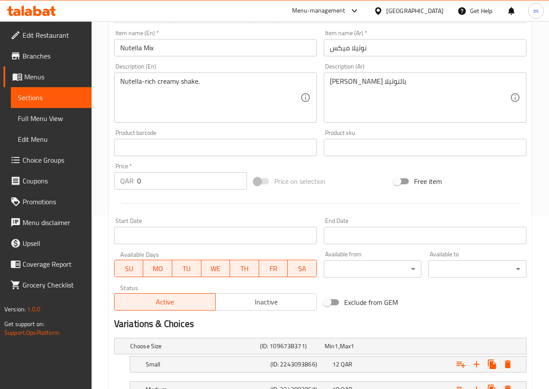
click at [53, 115] on span "Full Menu View" at bounding box center [51, 118] width 67 height 10
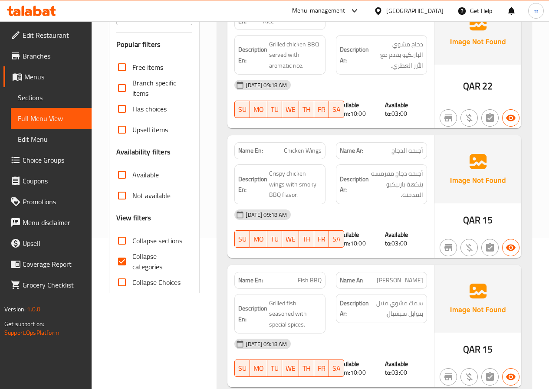
scroll to position [130, 0]
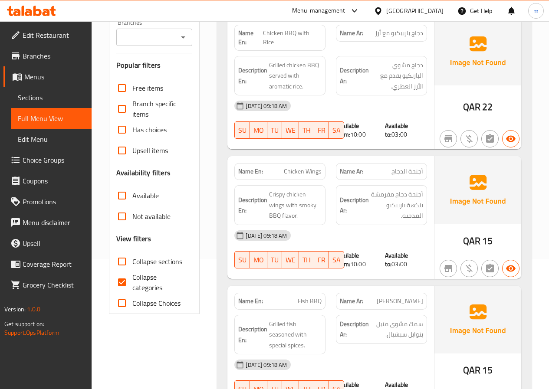
click at [46, 80] on span "Menus" at bounding box center [54, 77] width 60 height 10
